Goal: Task Accomplishment & Management: Use online tool/utility

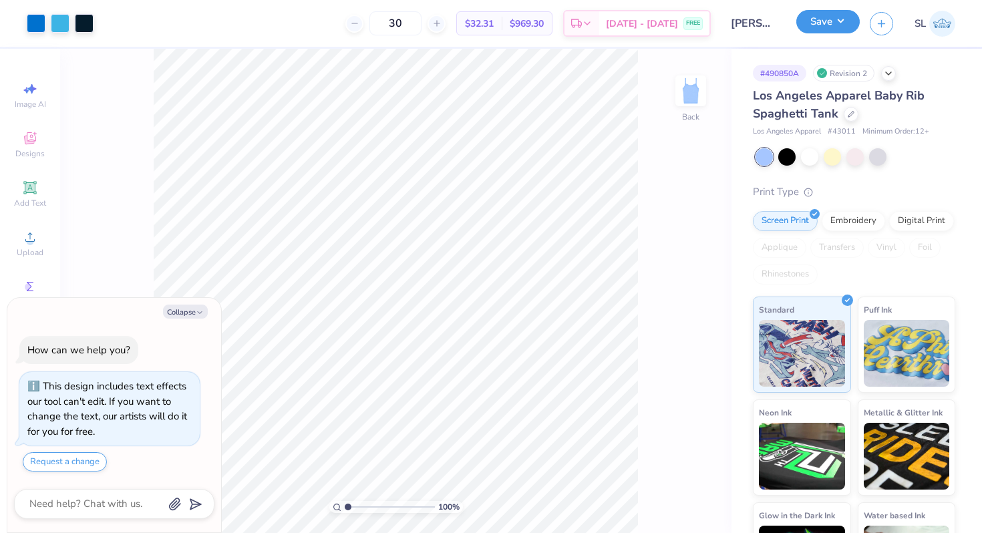
click at [849, 21] on button "Save" at bounding box center [827, 21] width 63 height 23
type textarea "x"
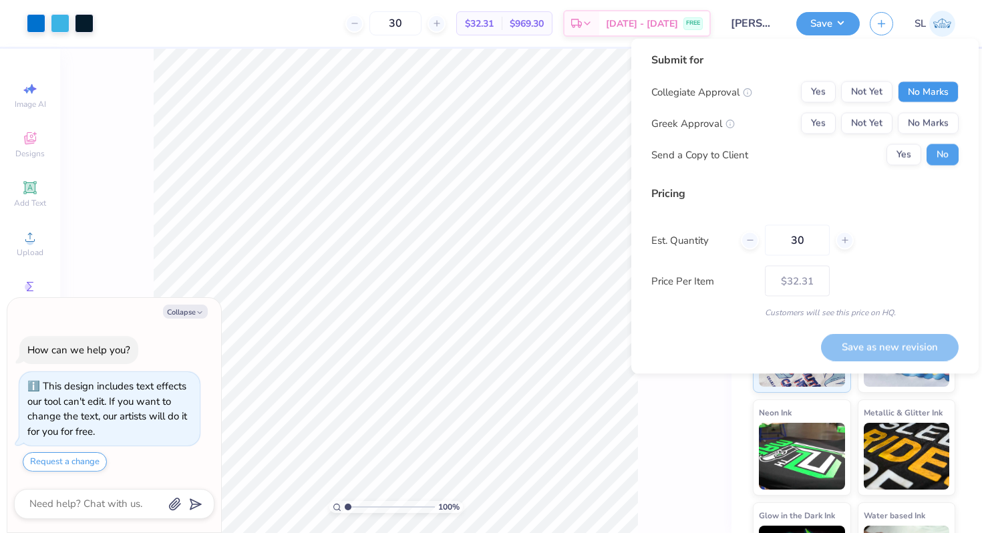
click at [932, 84] on button "No Marks" at bounding box center [927, 91] width 61 height 21
click at [816, 123] on button "Yes" at bounding box center [818, 123] width 35 height 21
click at [897, 345] on button "Save as new revision" at bounding box center [890, 346] width 138 height 27
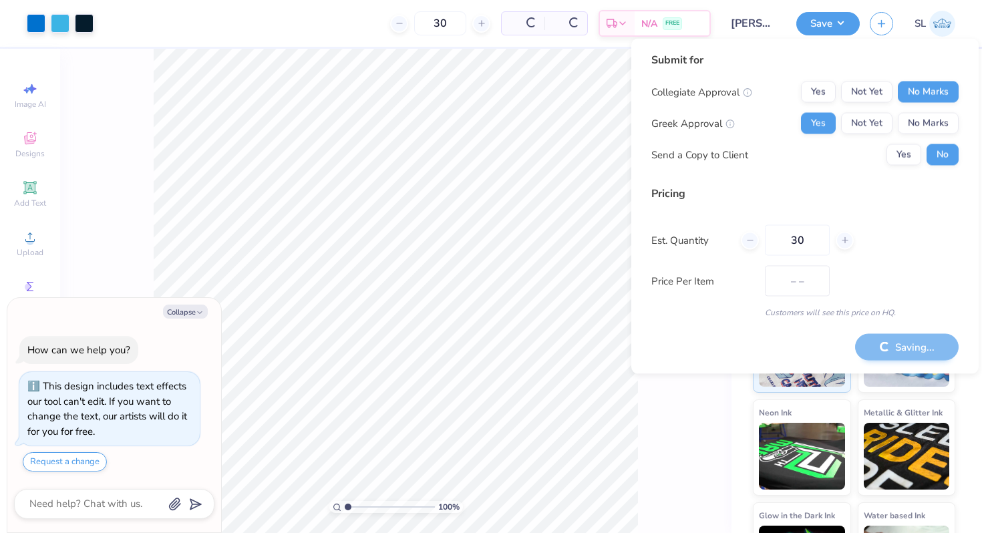
type input "$32.31"
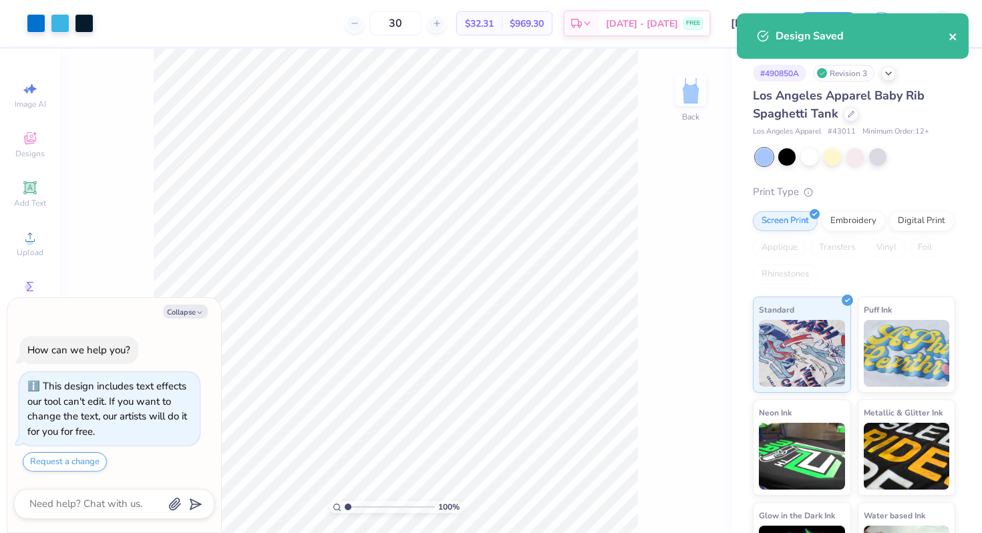
click at [956, 37] on icon "close" at bounding box center [952, 36] width 9 height 11
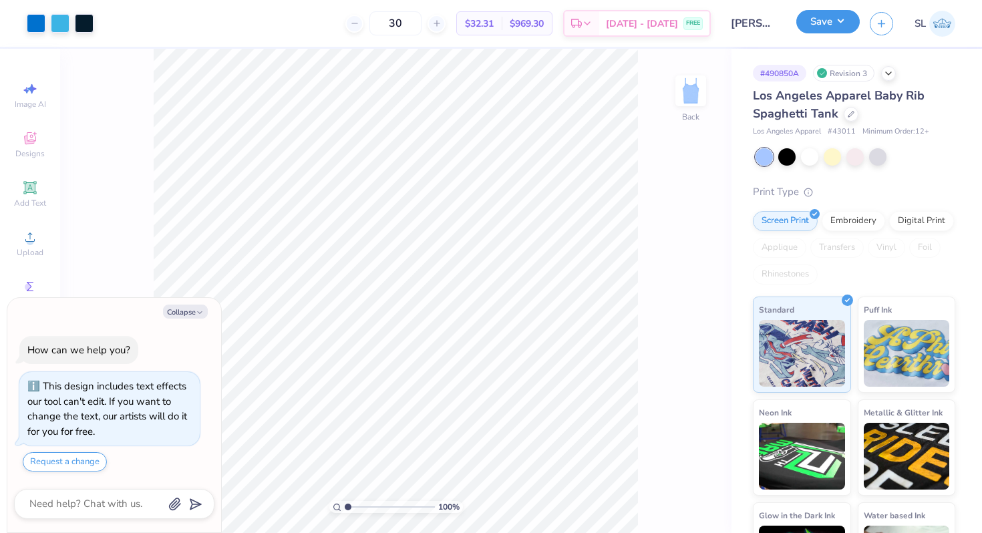
click at [852, 27] on button "Save" at bounding box center [827, 21] width 63 height 23
type textarea "x"
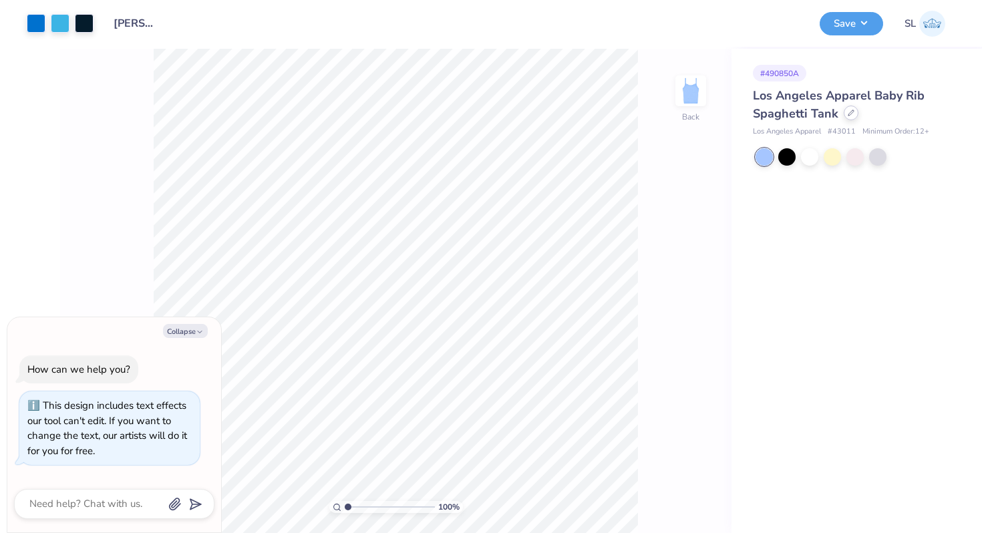
click at [851, 116] on icon at bounding box center [850, 113] width 7 height 7
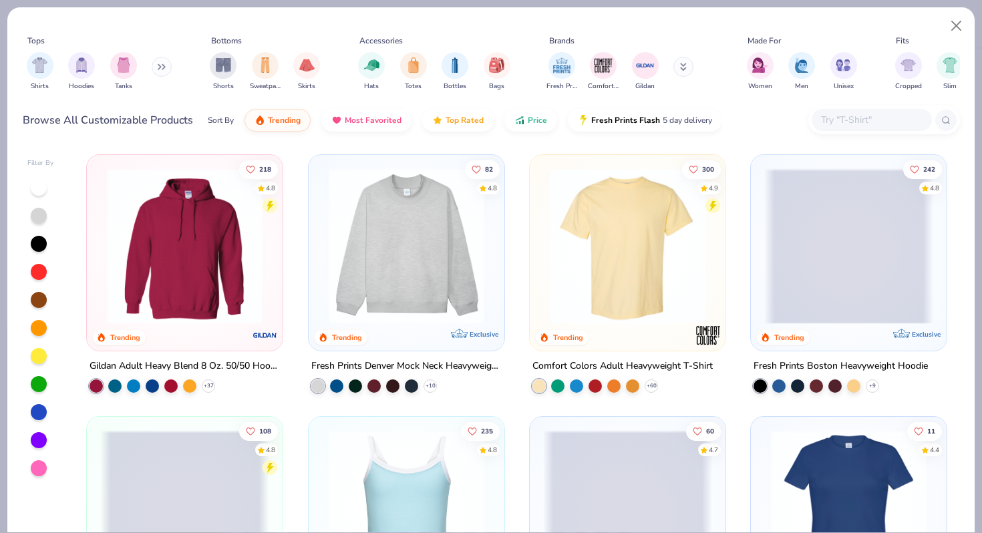
click at [457, 236] on img at bounding box center [406, 246] width 169 height 156
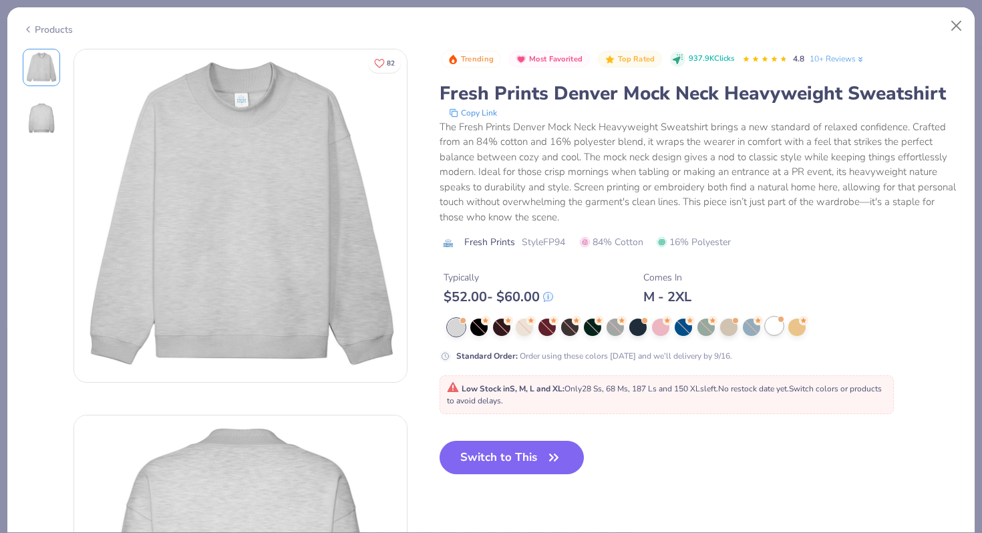
click at [775, 325] on div at bounding box center [773, 325] width 17 height 17
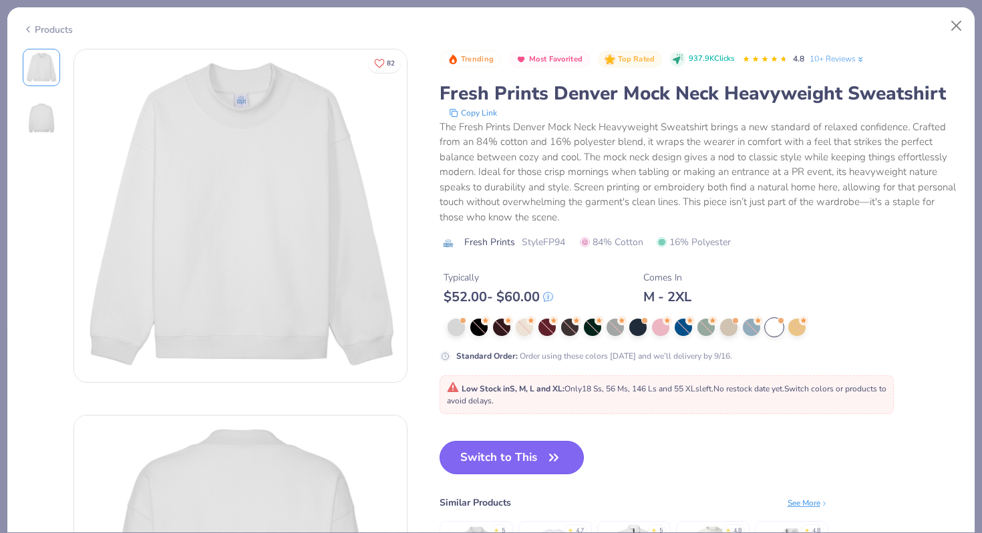
click at [507, 462] on button "Switch to This" at bounding box center [511, 457] width 145 height 33
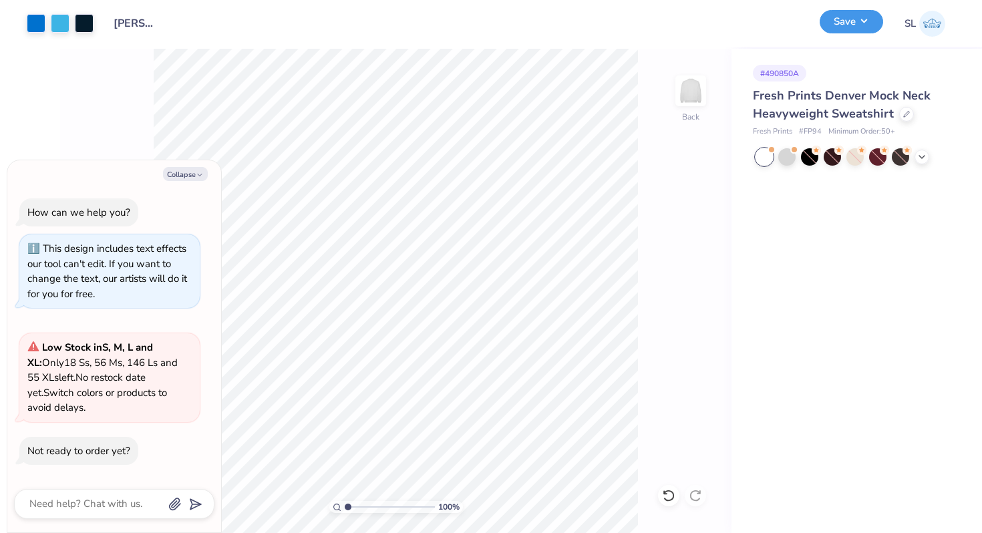
click at [869, 28] on button "Save" at bounding box center [850, 21] width 63 height 23
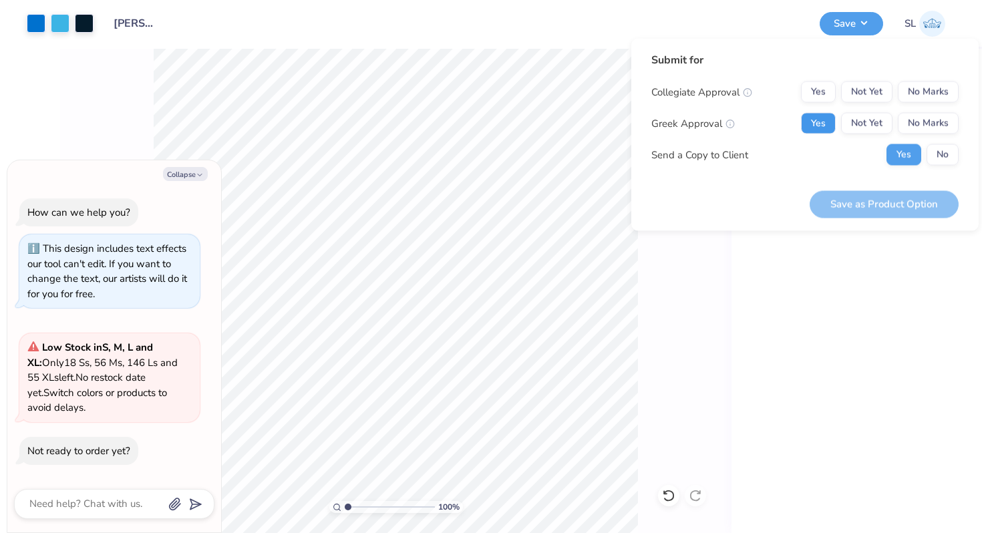
click at [821, 116] on button "Yes" at bounding box center [818, 123] width 35 height 21
click at [935, 162] on button "No" at bounding box center [942, 154] width 32 height 21
click at [923, 95] on button "No Marks" at bounding box center [927, 91] width 61 height 21
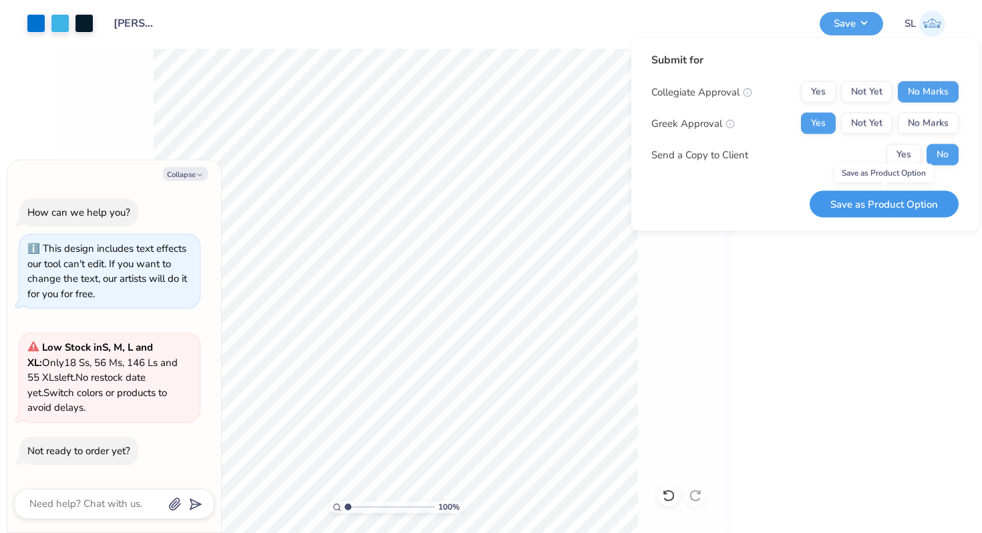
click at [891, 200] on button "Save as Product Option" at bounding box center [883, 203] width 149 height 27
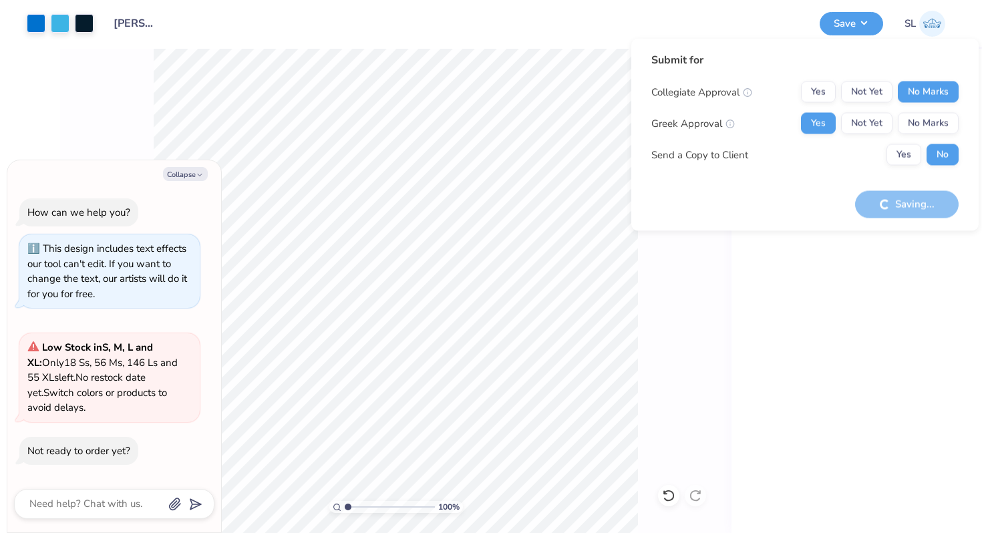
type textarea "x"
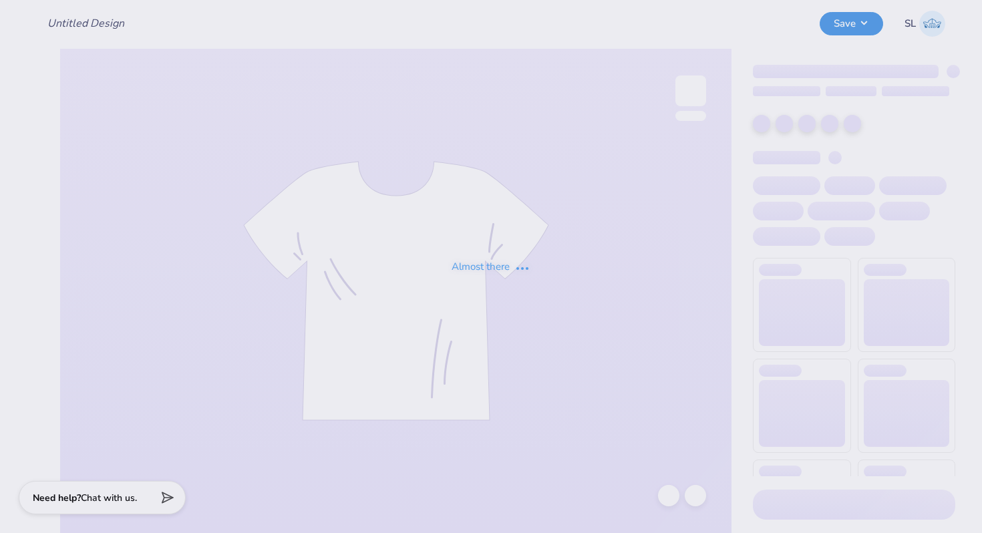
type input "[PERSON_NAME][US_STATE][GEOGRAPHIC_DATA] : [PERSON_NAME]"
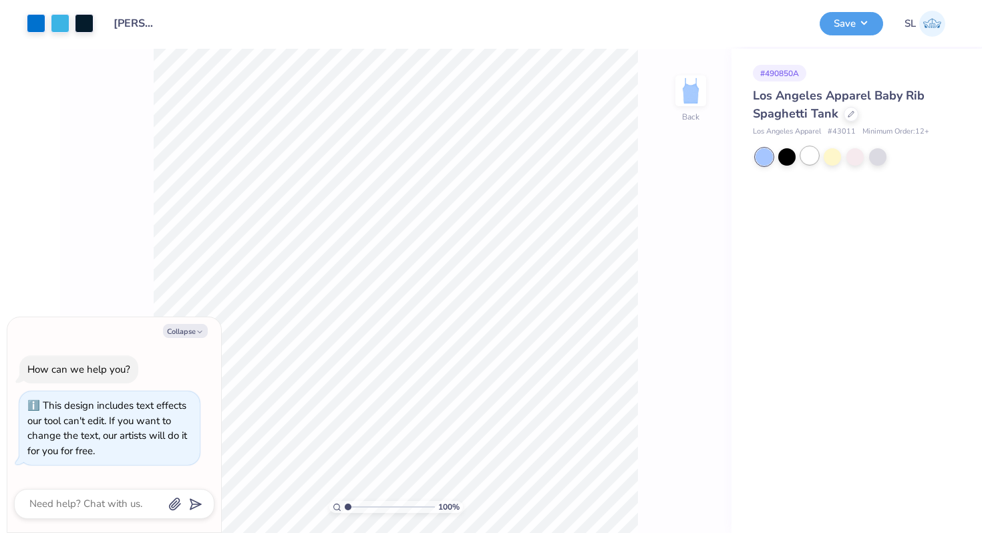
click at [815, 156] on div at bounding box center [809, 155] width 17 height 17
click at [863, 29] on button "Save" at bounding box center [850, 21] width 63 height 23
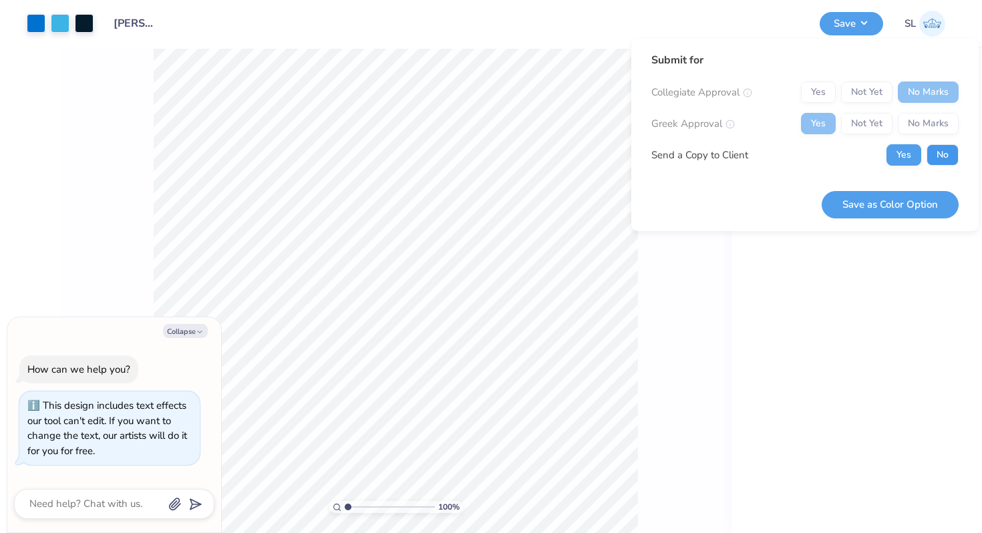
click at [943, 156] on button "No" at bounding box center [942, 154] width 32 height 21
click at [902, 199] on button "Save as Color Option" at bounding box center [889, 204] width 137 height 27
type textarea "x"
